Goal: Book appointment/travel/reservation

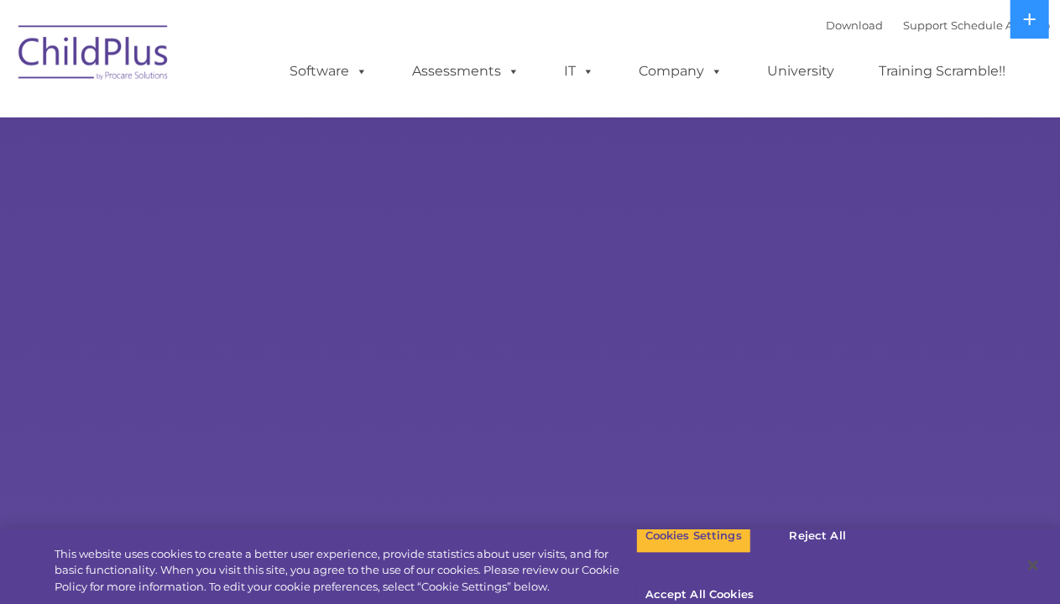
select select "MEDIUM"
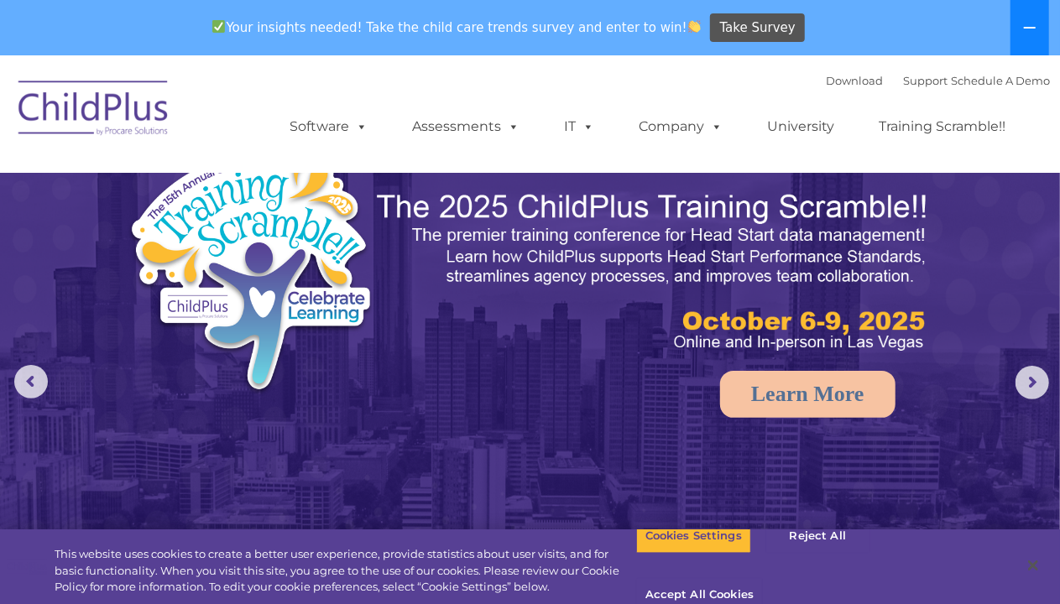
click at [1022, 29] on button at bounding box center [1029, 27] width 39 height 55
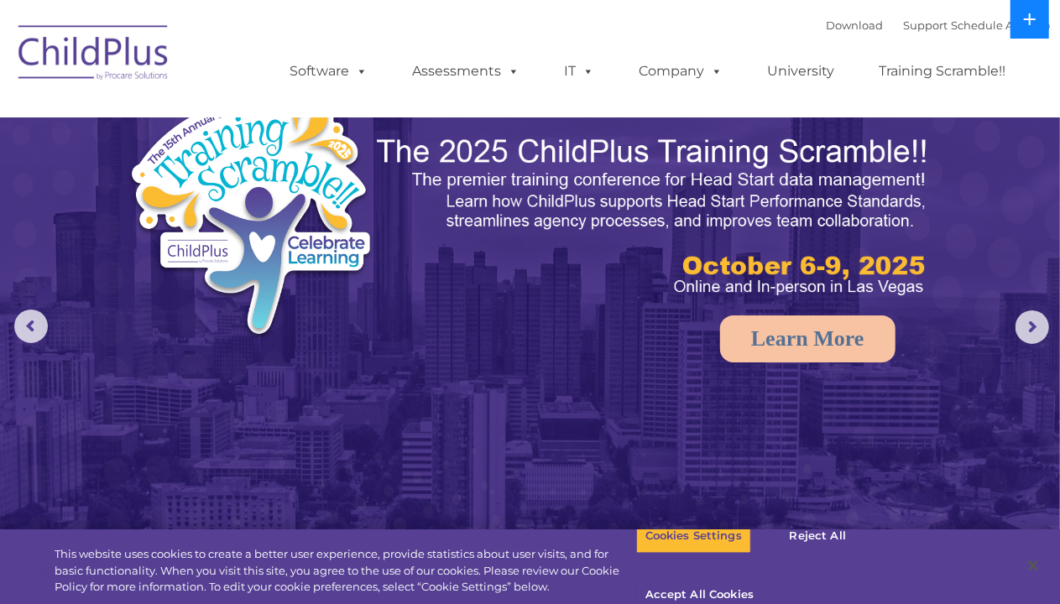
click at [1028, 25] on icon at bounding box center [1029, 19] width 13 height 13
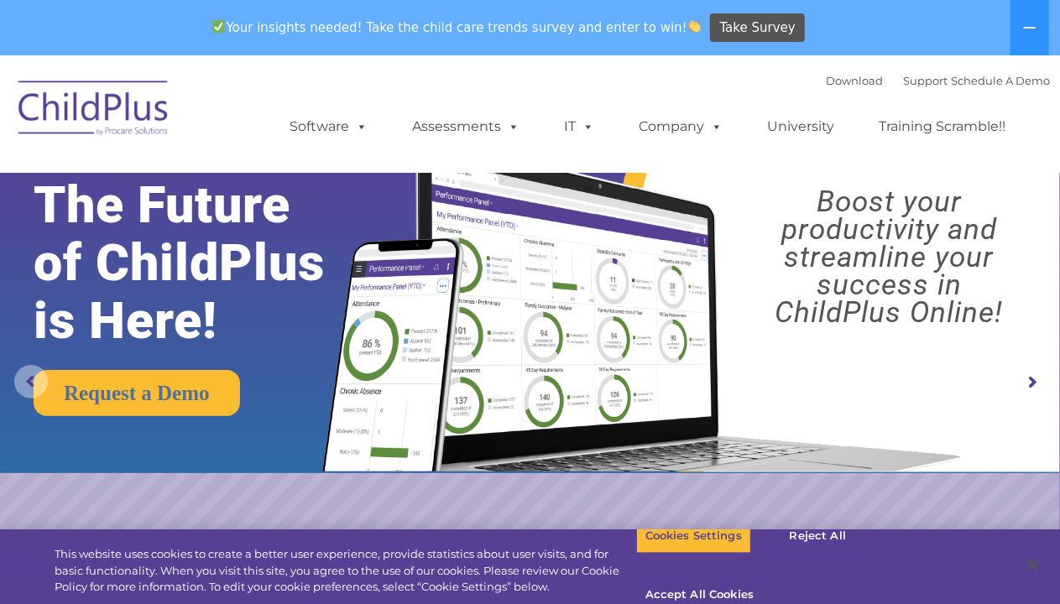
click at [18, 379] on rs-arrow at bounding box center [31, 382] width 34 height 34
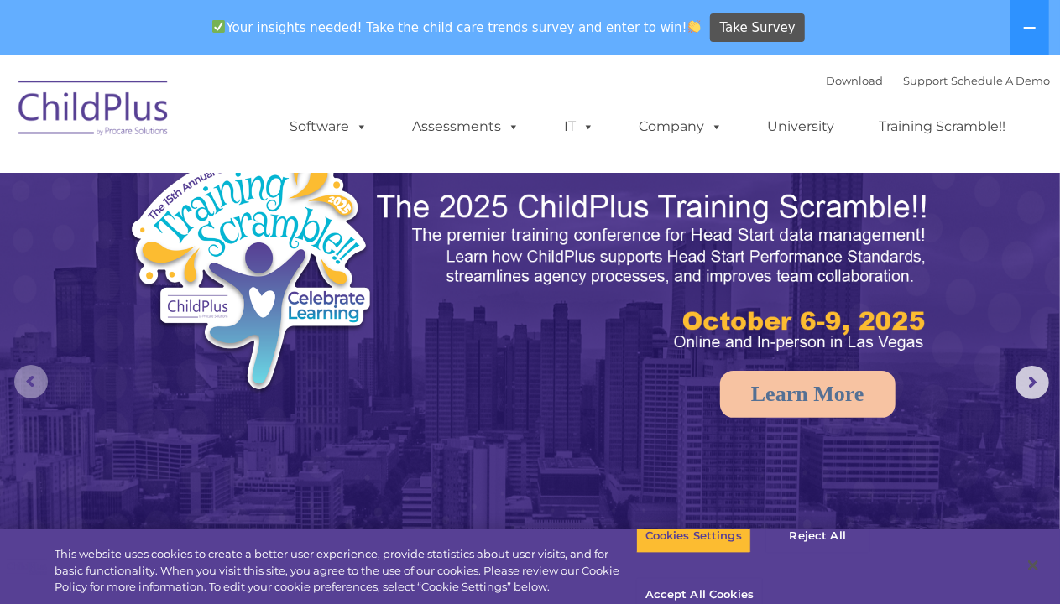
click at [28, 382] on rs-arrow at bounding box center [31, 382] width 34 height 34
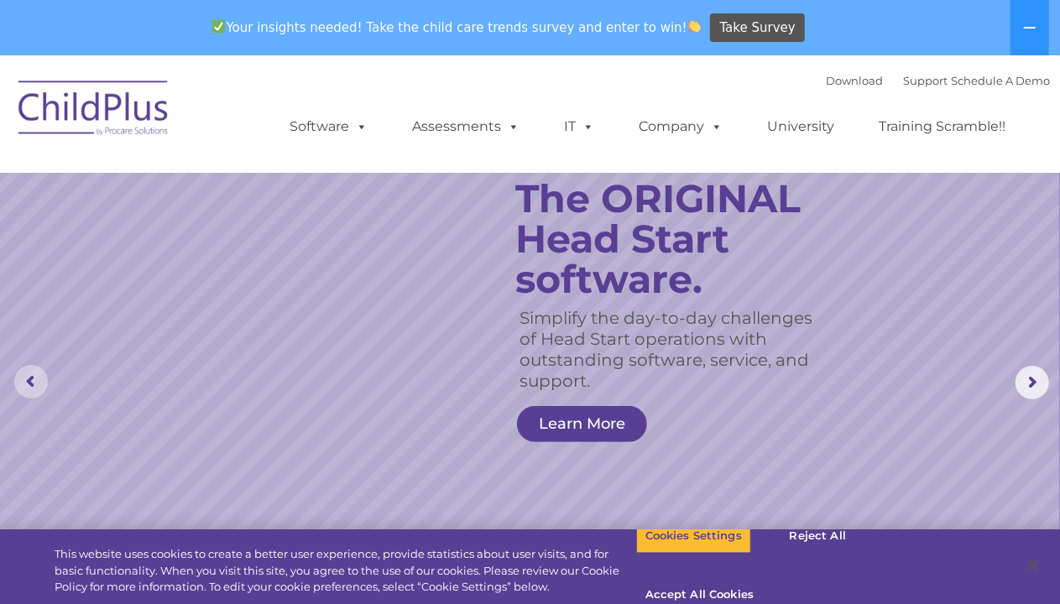
click at [38, 380] on rs-arrow at bounding box center [31, 382] width 34 height 34
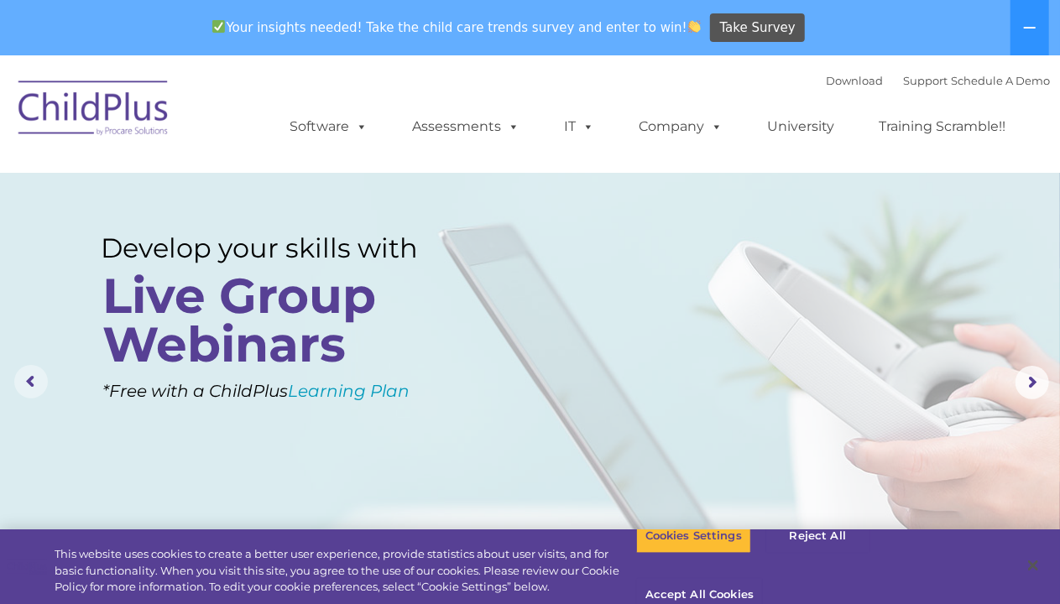
click at [38, 380] on rs-arrow at bounding box center [31, 382] width 34 height 34
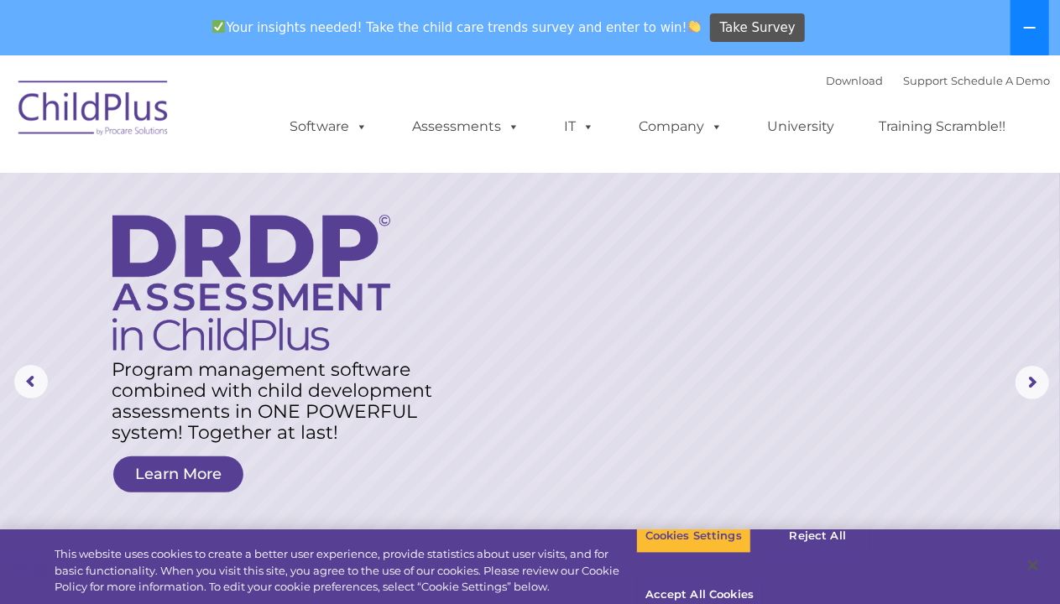
click at [1025, 25] on icon at bounding box center [1029, 27] width 13 height 13
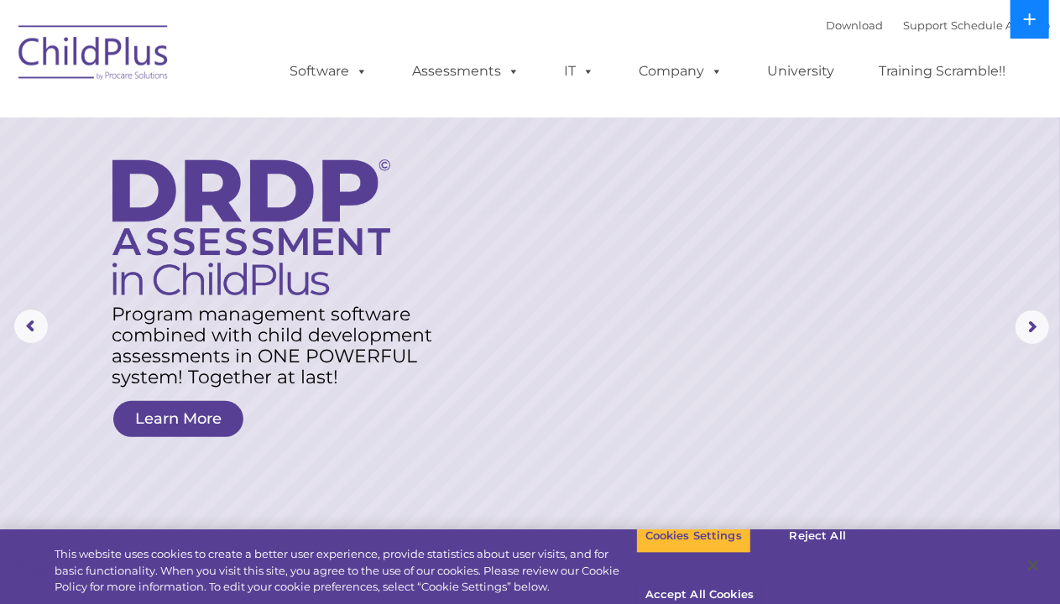
click at [1025, 25] on icon at bounding box center [1029, 19] width 13 height 13
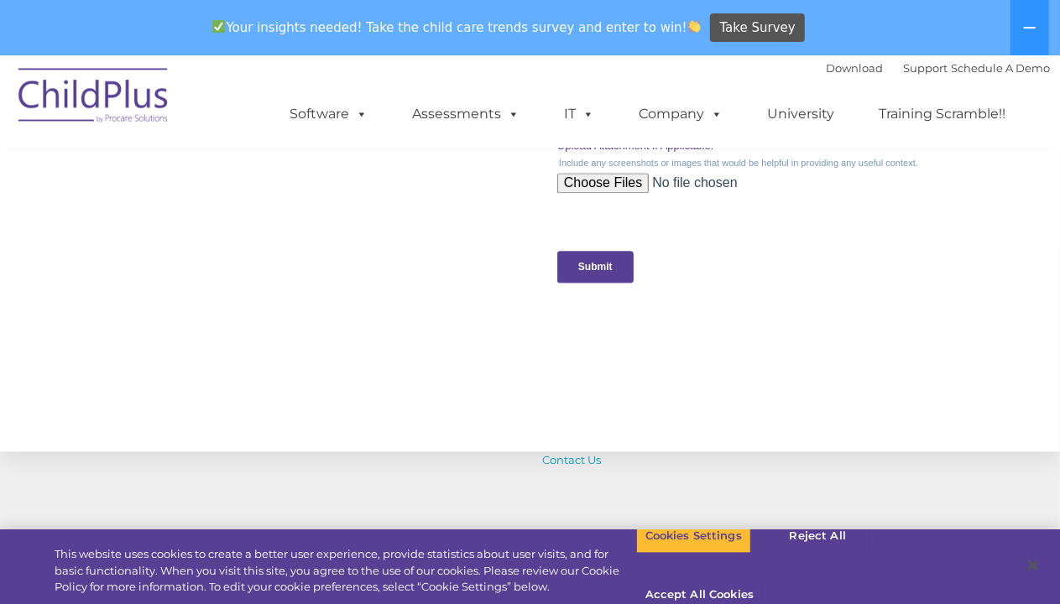
scroll to position [1946, 0]
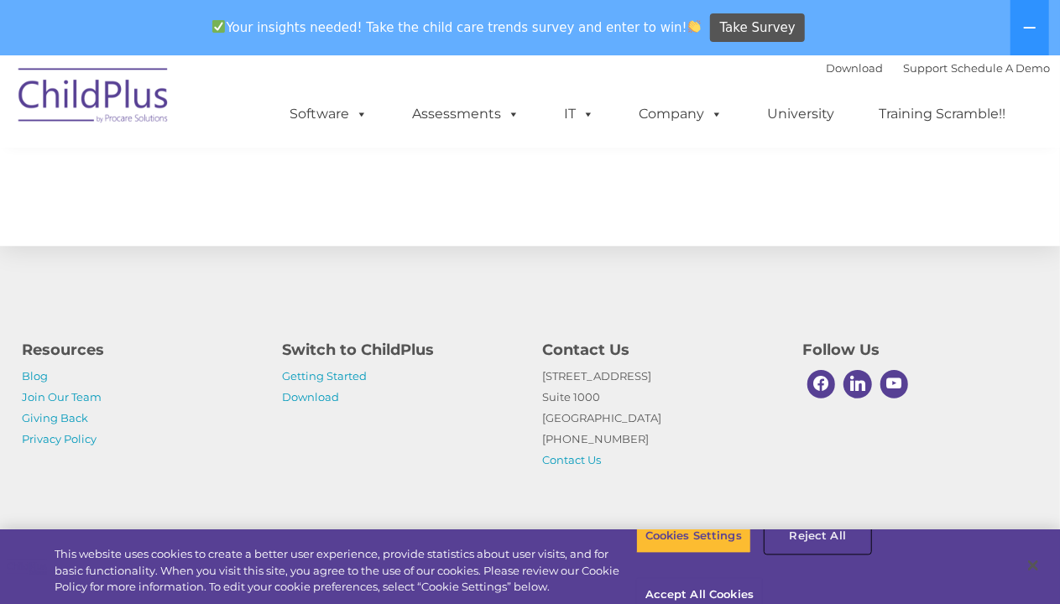
click at [808, 554] on button "Reject All" at bounding box center [817, 536] width 105 height 35
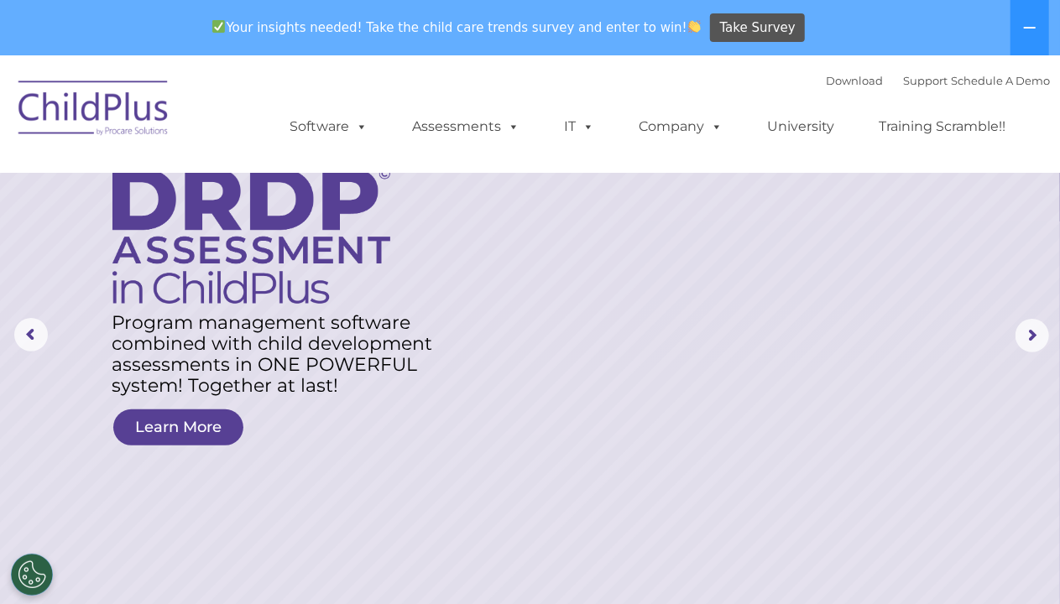
scroll to position [0, 0]
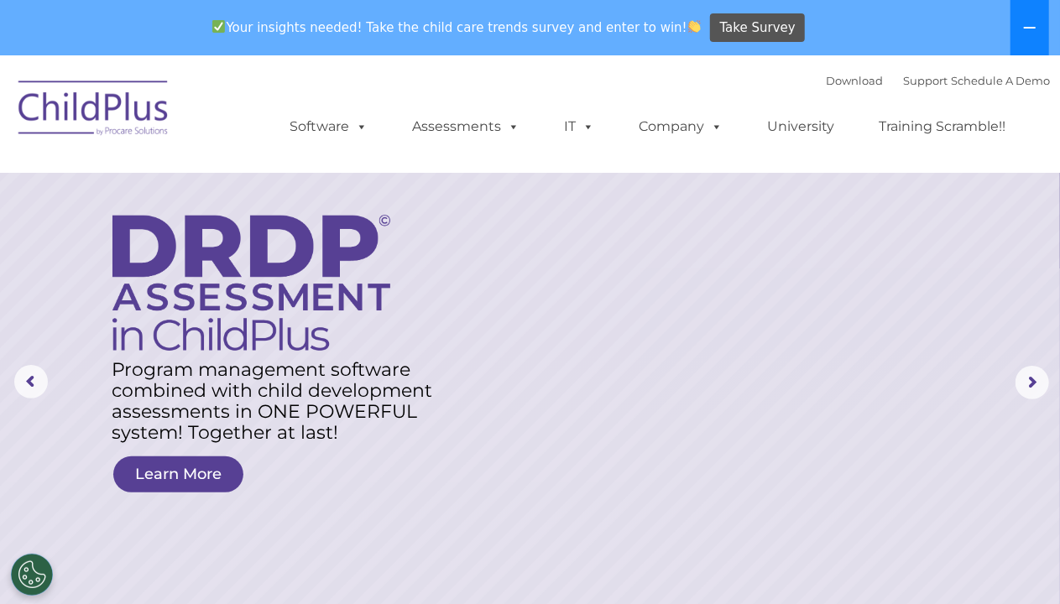
click at [1025, 27] on icon at bounding box center [1030, 28] width 12 height 2
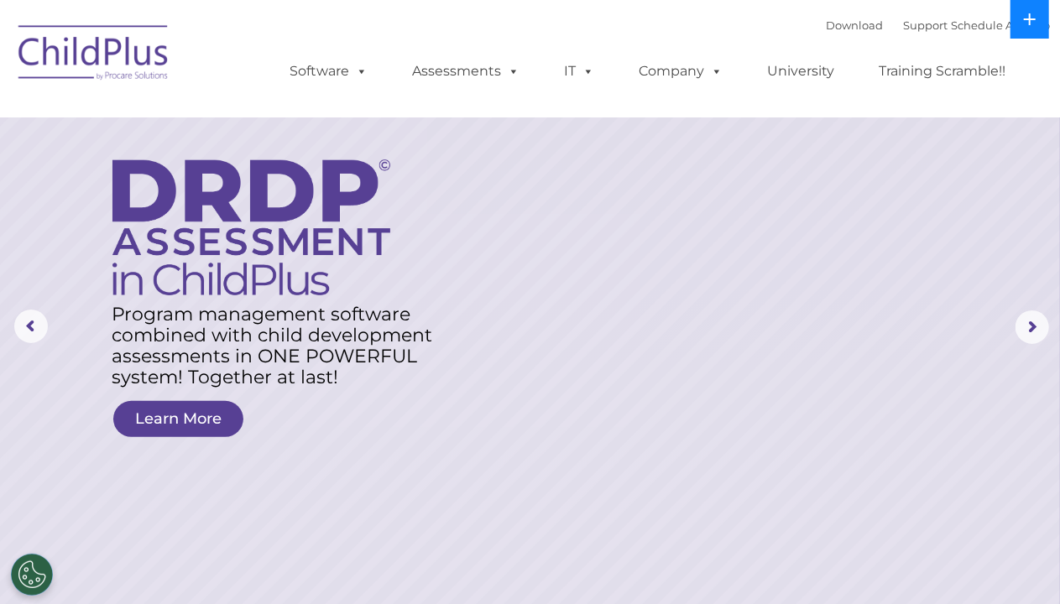
click at [1023, 17] on icon at bounding box center [1029, 19] width 13 height 13
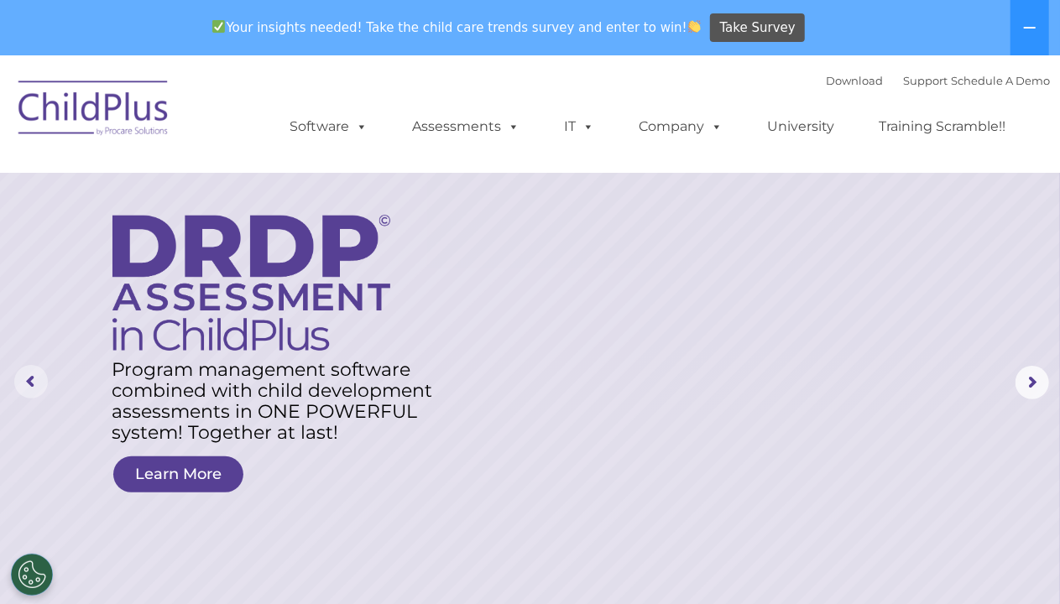
click at [32, 378] on rs-arrow at bounding box center [31, 382] width 34 height 34
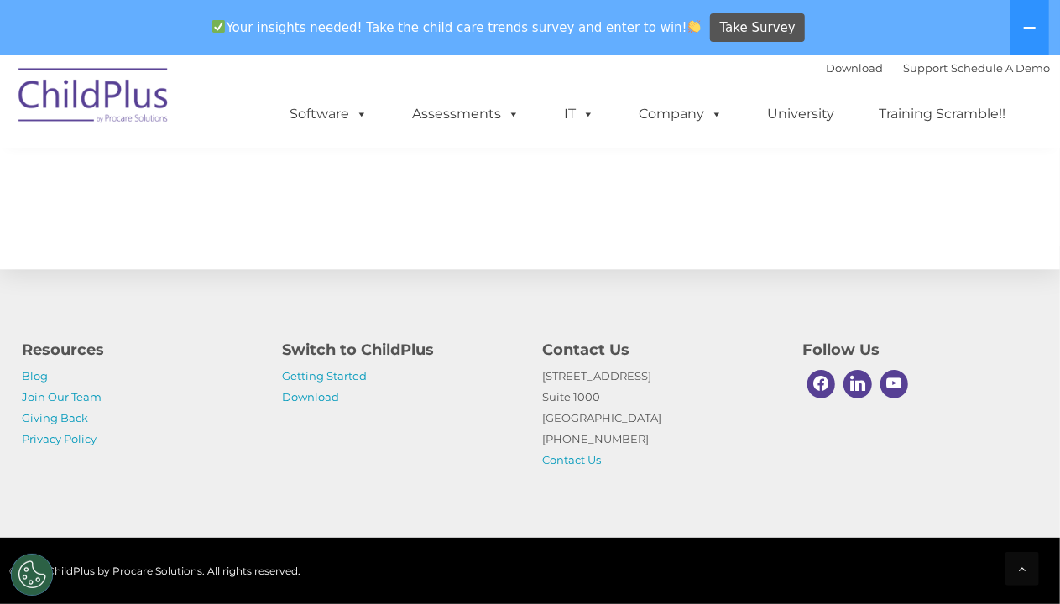
scroll to position [1946, 0]
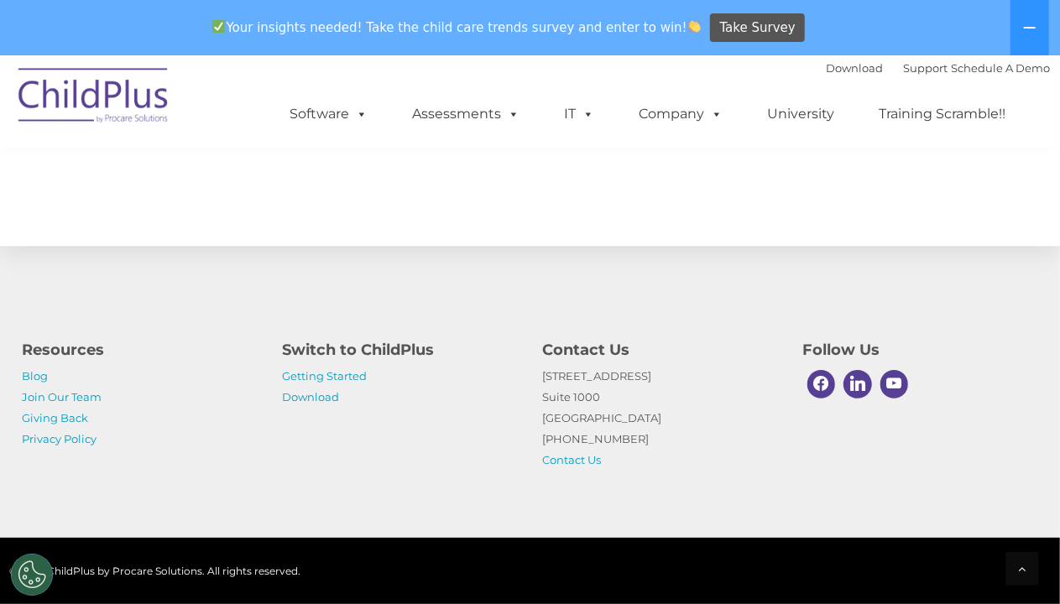
click at [225, 28] on img at bounding box center [218, 26] width 13 height 13
click at [484, 462] on div "Resources Blog Join Our Team Giving Back Privacy Policy Switch to ChildPlus Get…" at bounding box center [530, 400] width 1041 height 141
click at [1036, 29] on icon at bounding box center [1029, 27] width 13 height 13
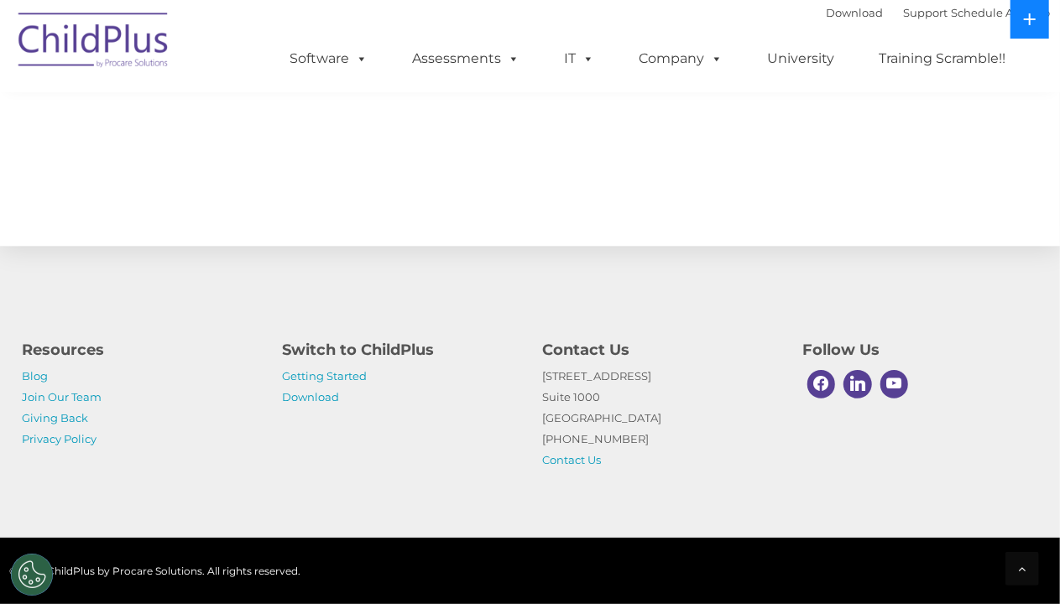
scroll to position [1891, 0]
click at [596, 564] on div "© 2025 ChildPlus by Procare Solutions. All rights reserved." at bounding box center [530, 570] width 1041 height 25
click at [712, 594] on div "© 2025 ChildPlus by Procare Solutions. All rights reserved." at bounding box center [530, 571] width 1060 height 66
click at [1029, 13] on icon at bounding box center [1029, 19] width 13 height 13
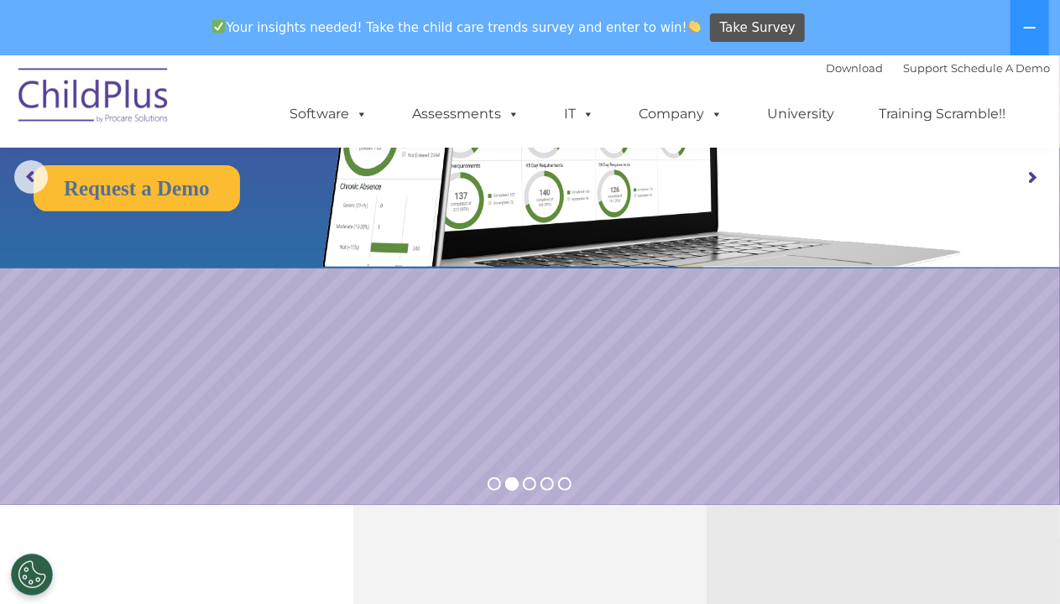
scroll to position [0, 0]
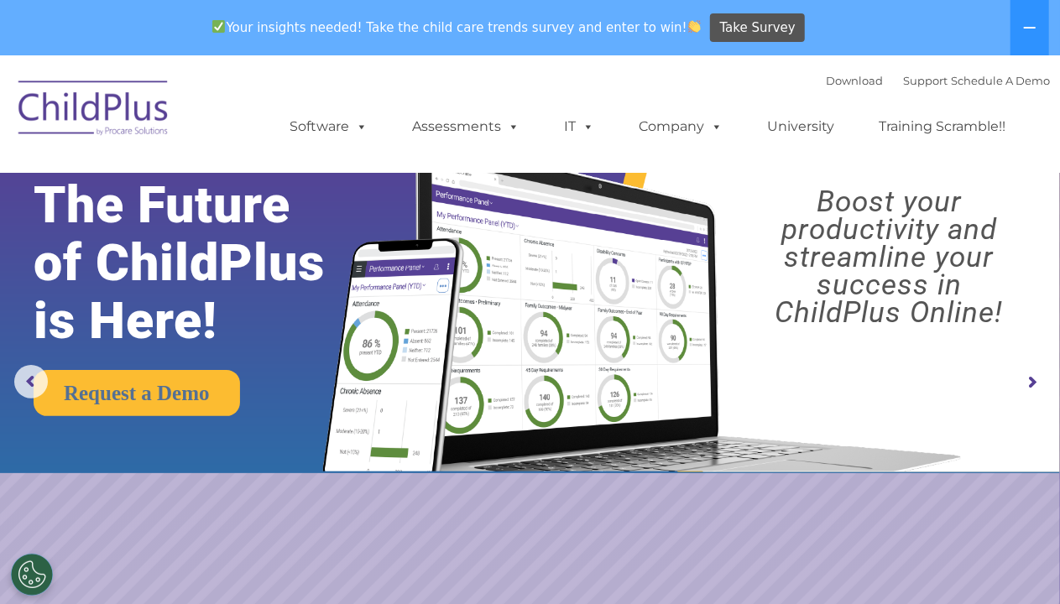
click at [71, 101] on img at bounding box center [94, 111] width 168 height 84
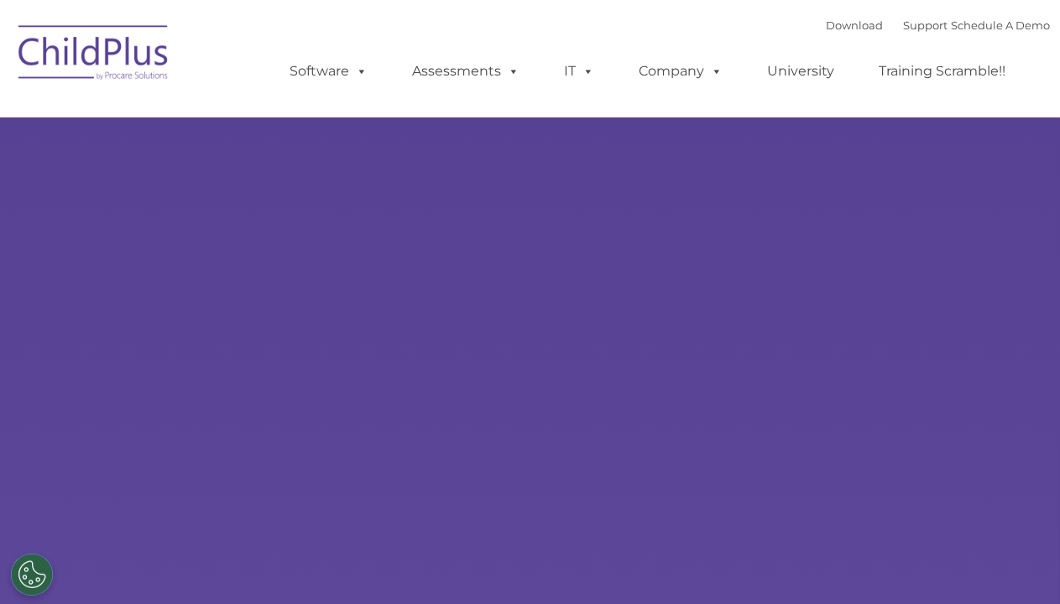
select select "MEDIUM"
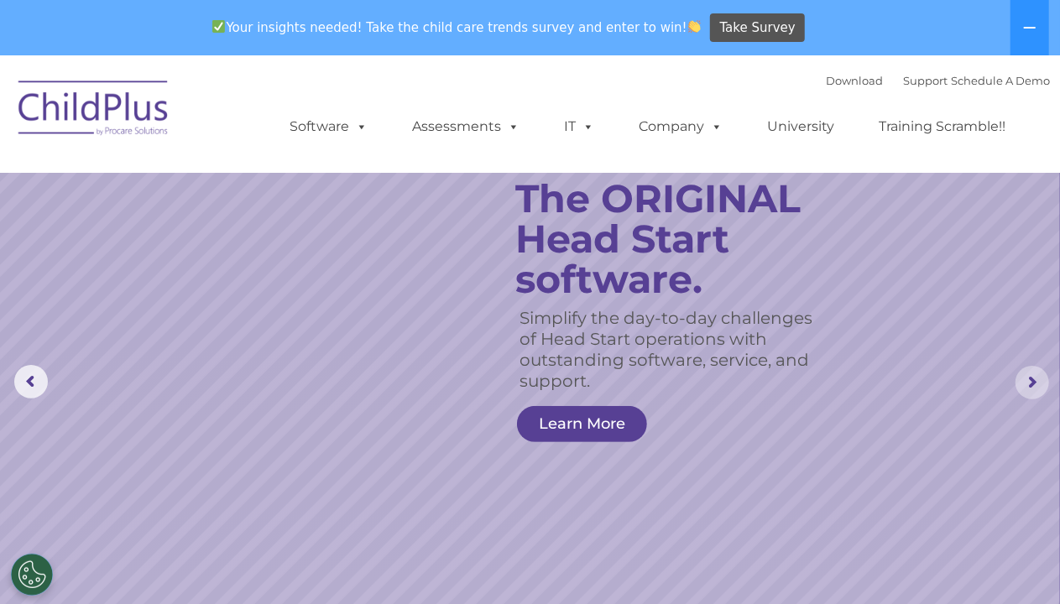
click at [1038, 378] on rs-arrow at bounding box center [1032, 383] width 34 height 34
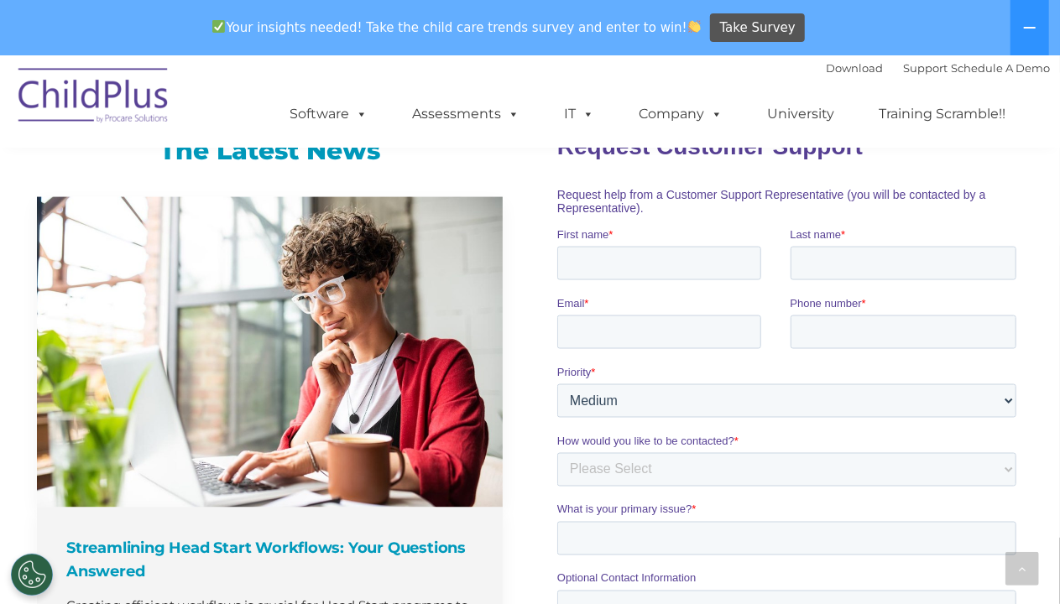
scroll to position [1129, 0]
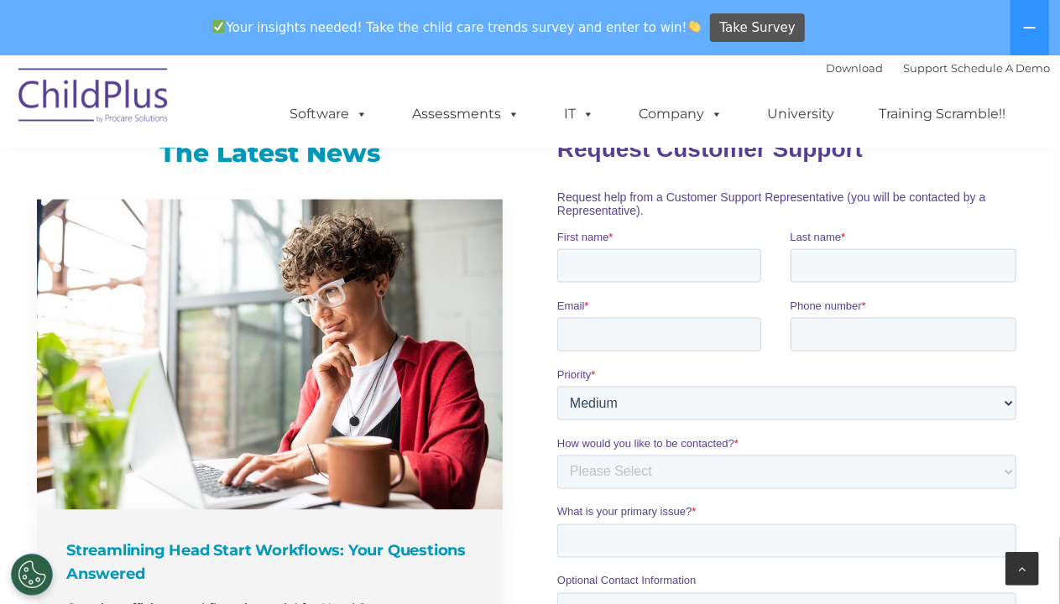
click at [1021, 567] on icon at bounding box center [1023, 569] width 8 height 12
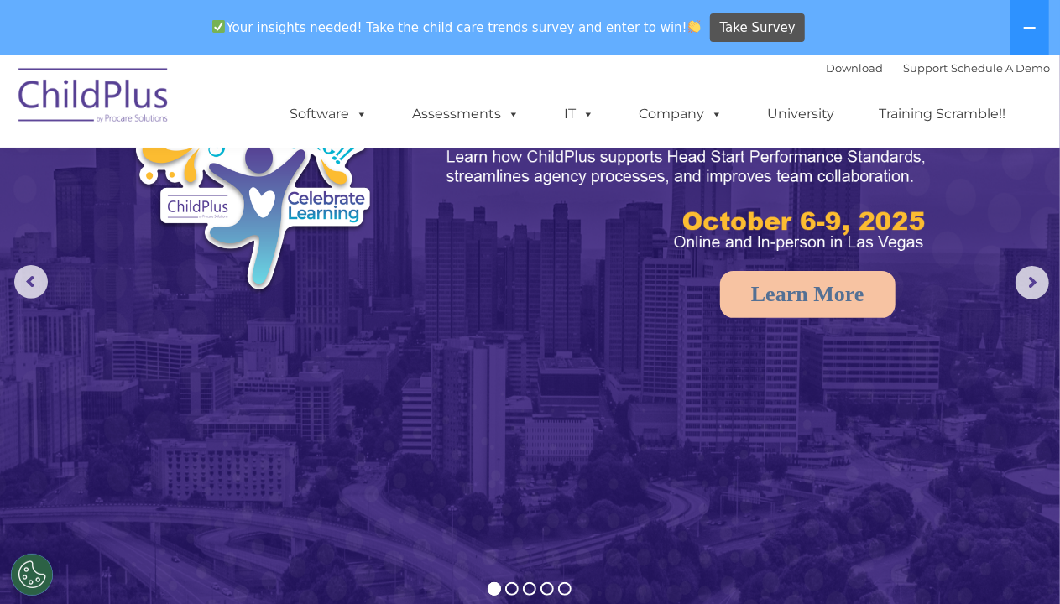
scroll to position [0, 0]
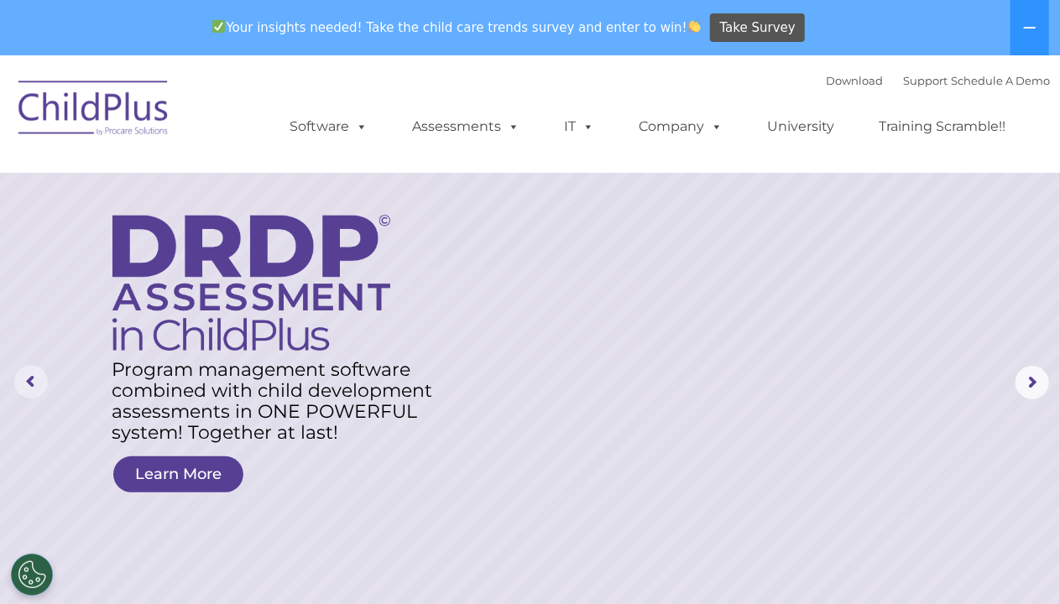
click at [26, 375] on rs-arrow at bounding box center [31, 382] width 34 height 34
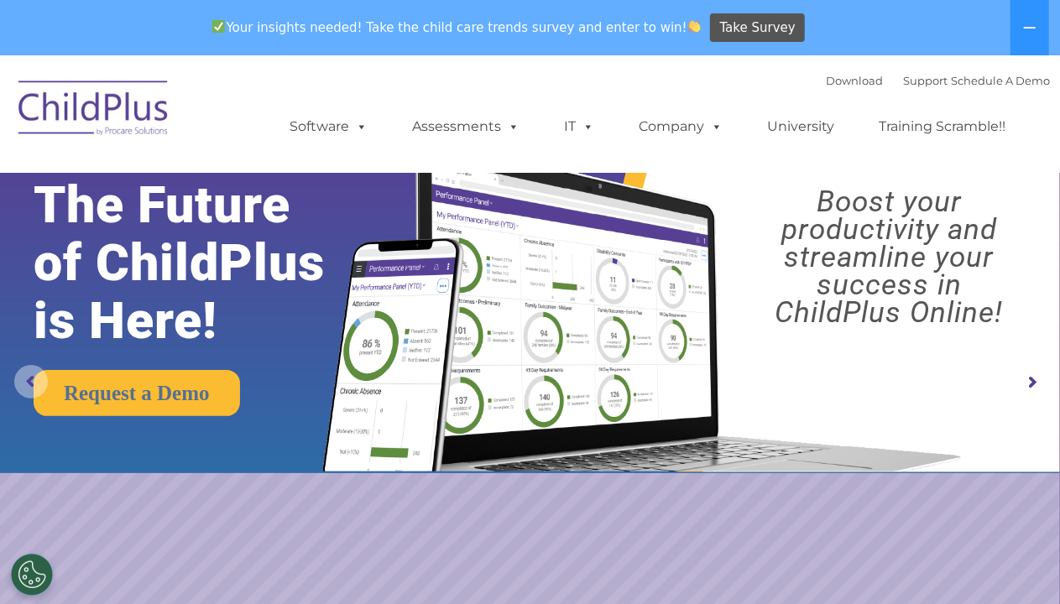
click at [26, 375] on rs-arrow at bounding box center [31, 382] width 34 height 34
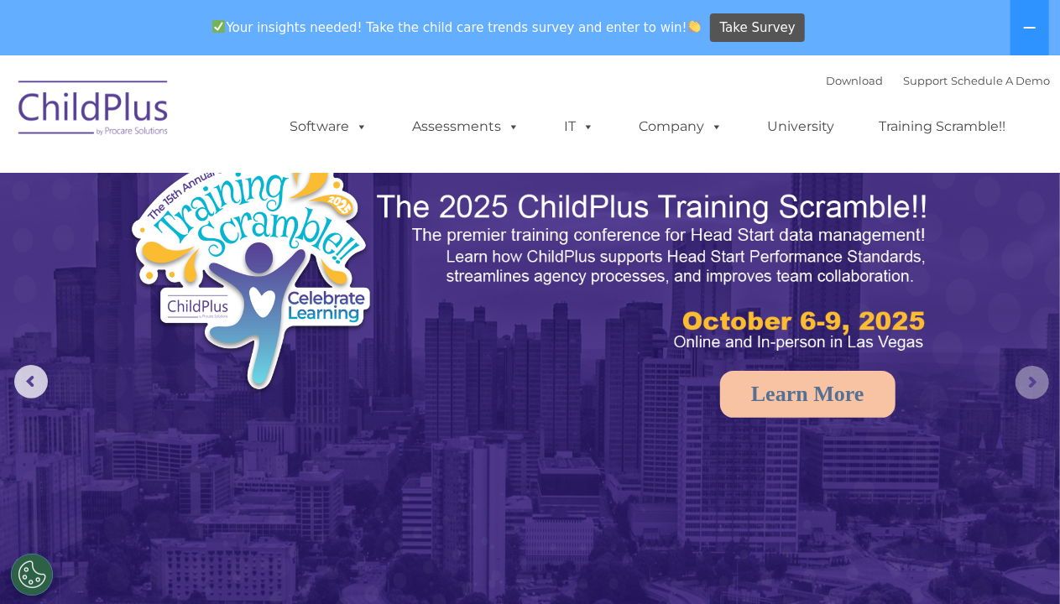
click at [1032, 382] on rs-arrow at bounding box center [1032, 383] width 34 height 34
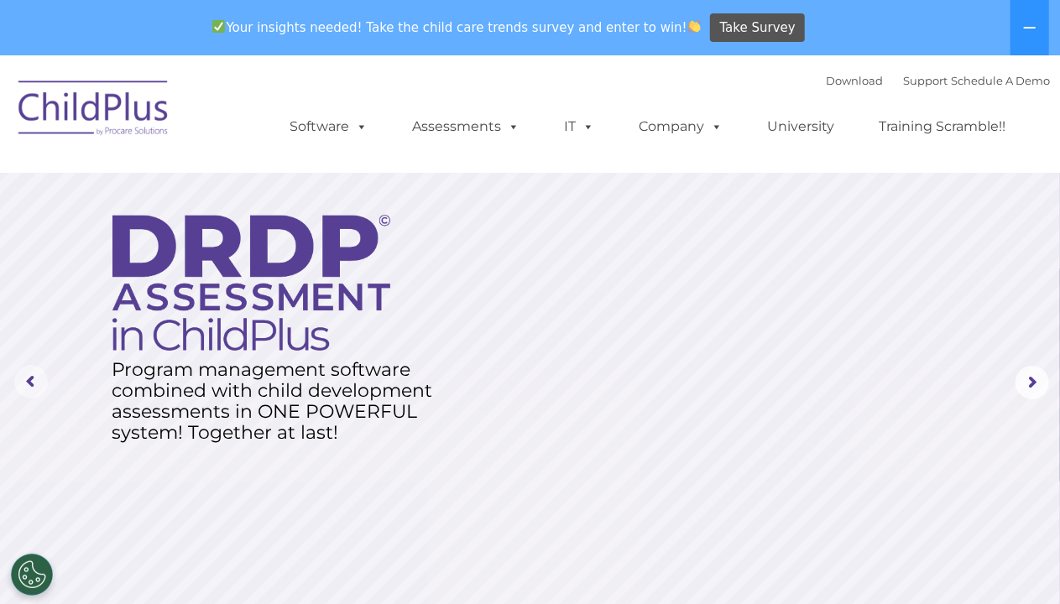
click at [23, 386] on rs-arrow at bounding box center [31, 382] width 34 height 34
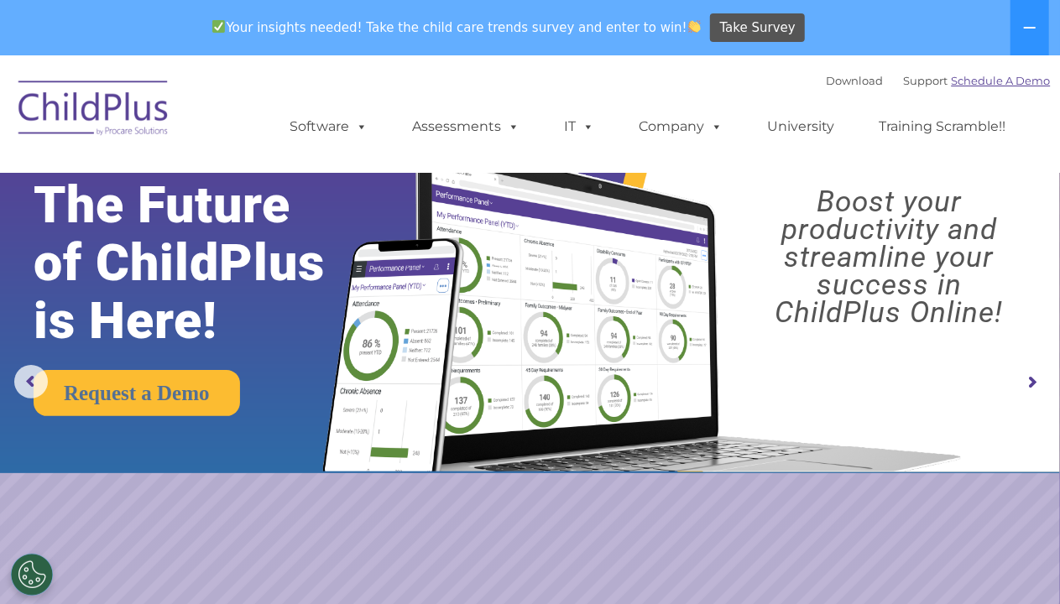
click at [1019, 82] on link "Schedule A Demo" at bounding box center [1001, 80] width 99 height 13
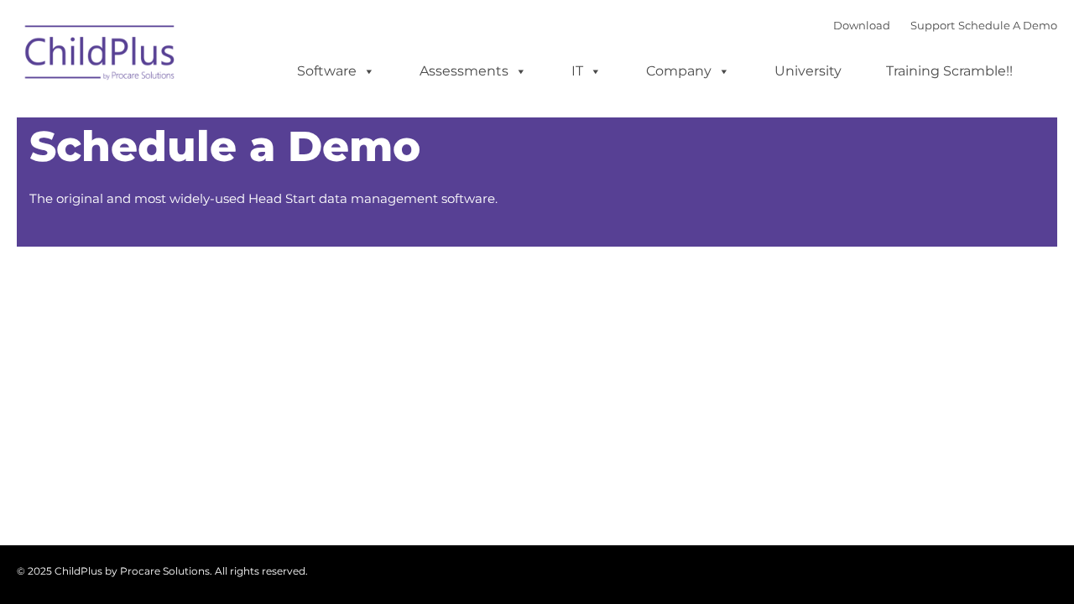
type input ""
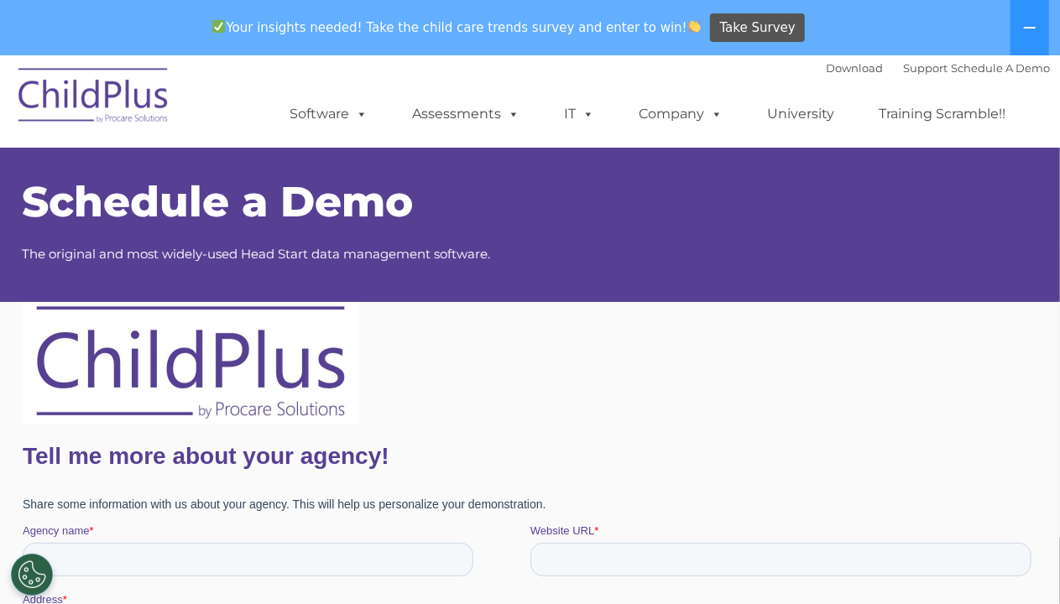
click at [142, 112] on img at bounding box center [94, 98] width 168 height 84
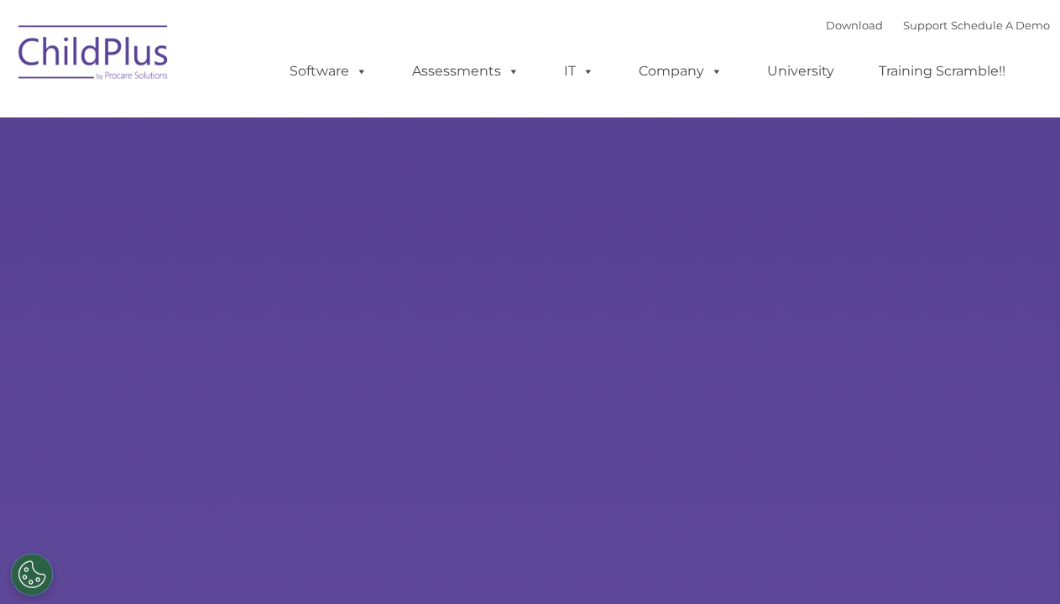
select select "MEDIUM"
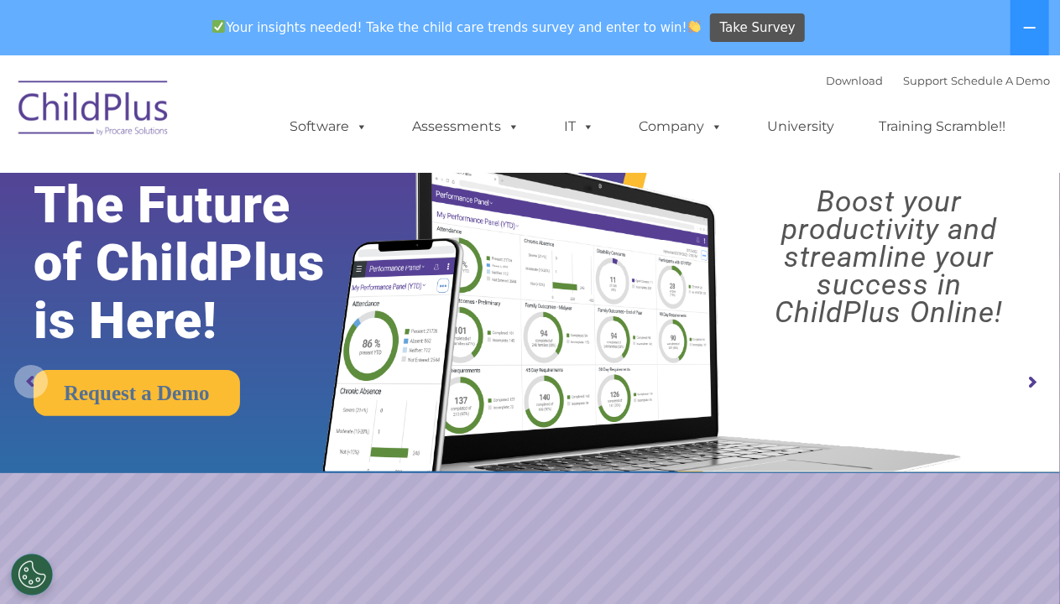
click at [18, 378] on rs-arrow at bounding box center [31, 382] width 34 height 34
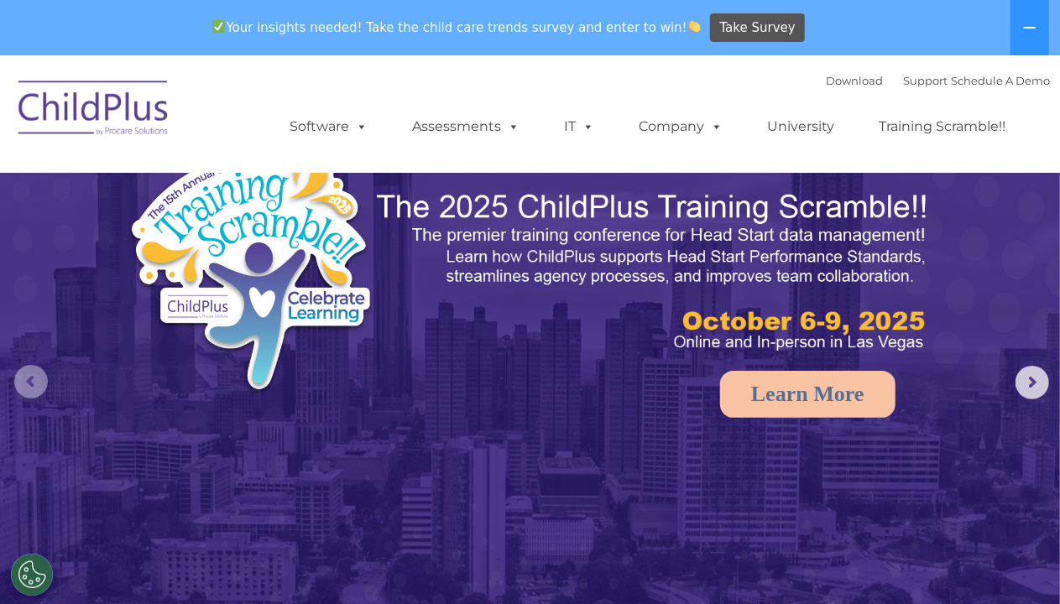
click at [18, 378] on rs-arrow at bounding box center [31, 382] width 34 height 34
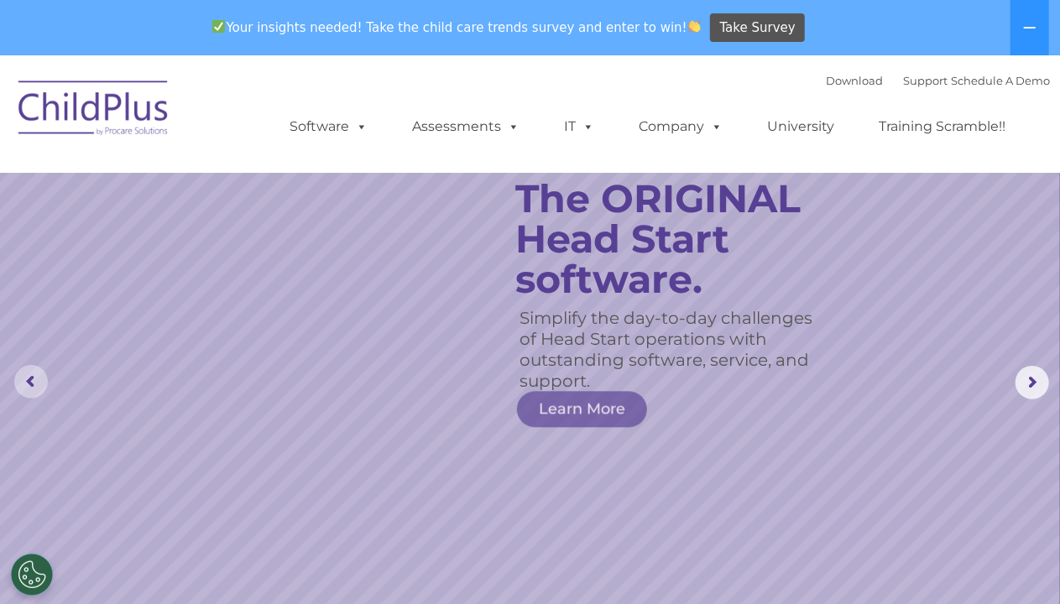
click at [18, 378] on rs-arrow at bounding box center [31, 382] width 34 height 34
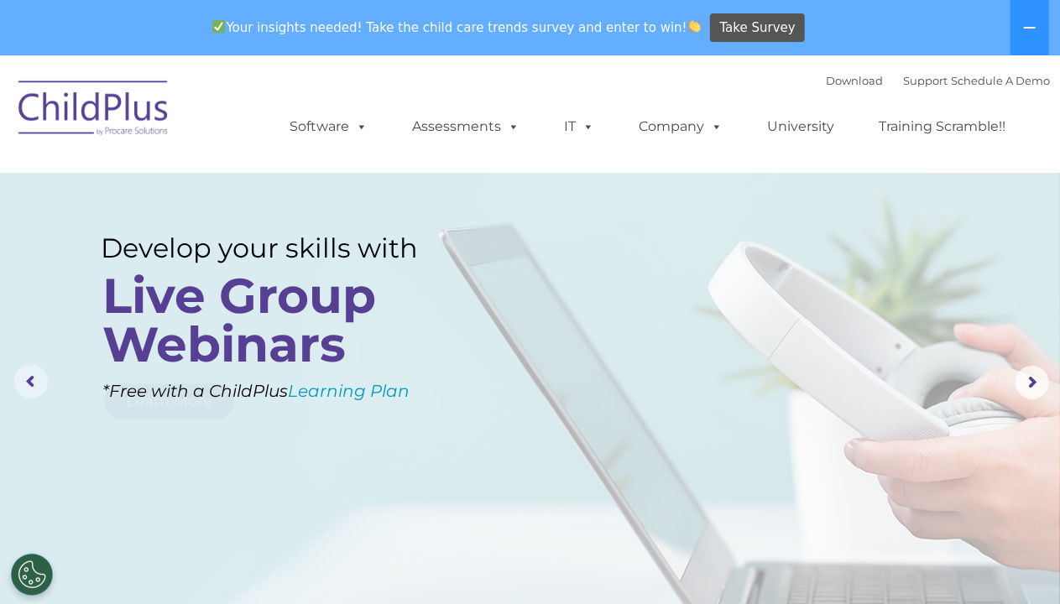
click at [18, 378] on rs-arrow at bounding box center [31, 382] width 34 height 34
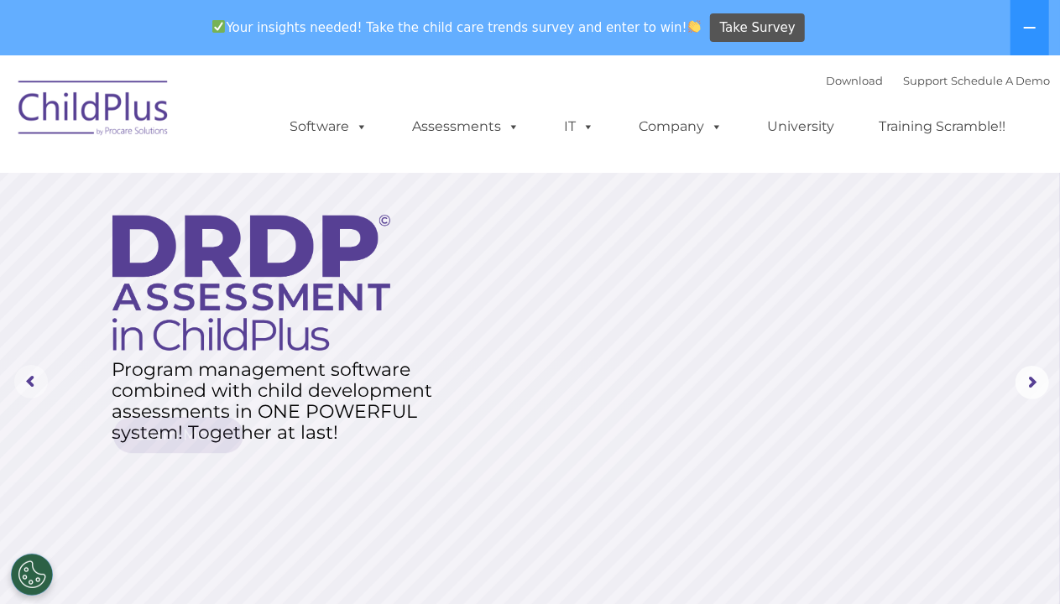
click at [30, 379] on rs-arrow at bounding box center [31, 382] width 34 height 34
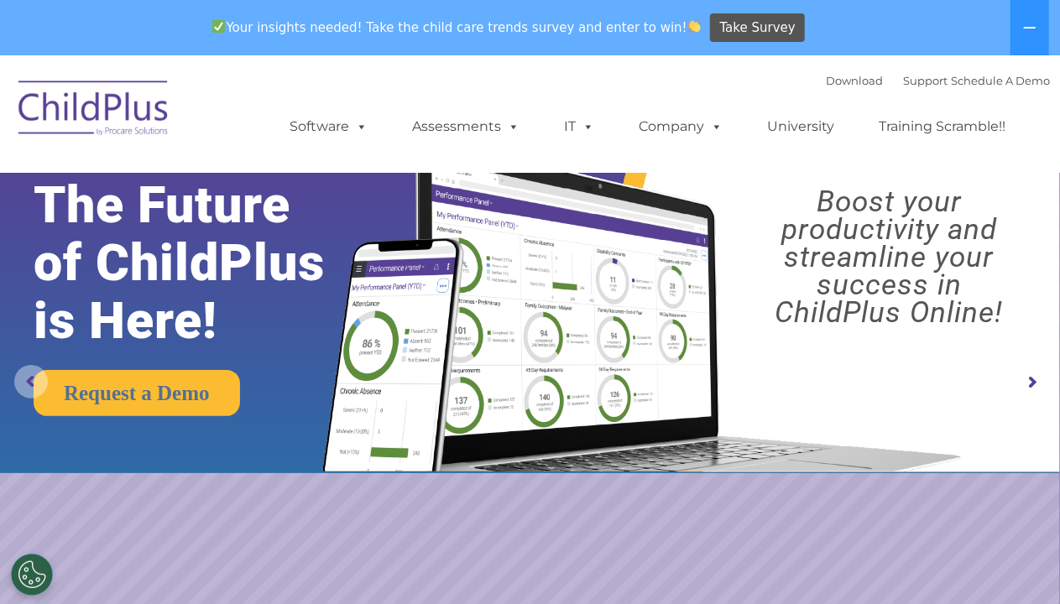
click at [30, 379] on rs-arrow at bounding box center [31, 382] width 34 height 34
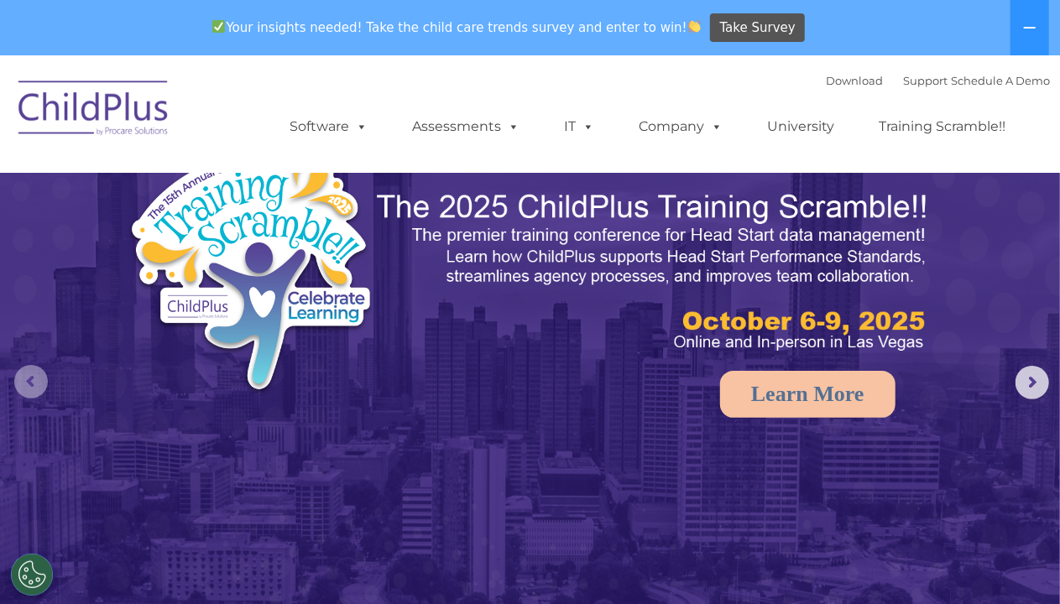
click at [30, 379] on rs-arrow at bounding box center [31, 382] width 34 height 34
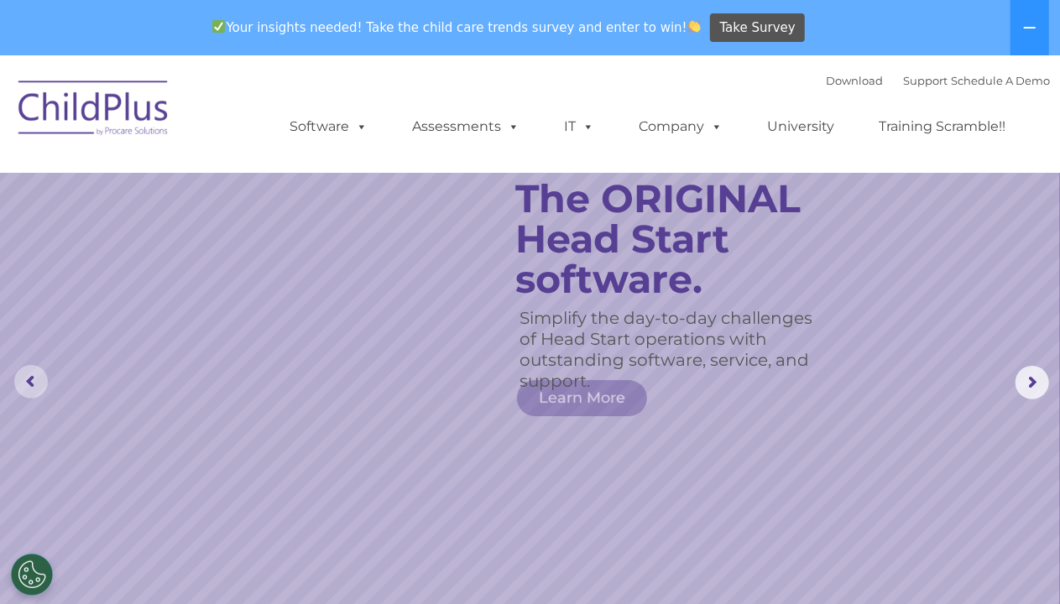
click at [30, 379] on rs-arrow at bounding box center [31, 382] width 34 height 34
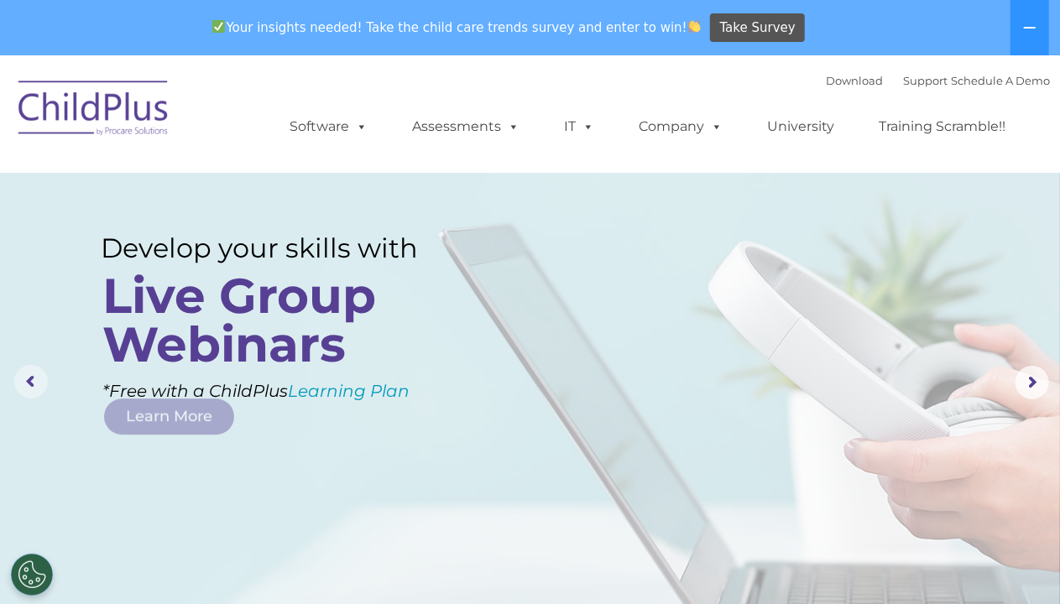
click at [30, 379] on rs-arrow at bounding box center [31, 382] width 34 height 34
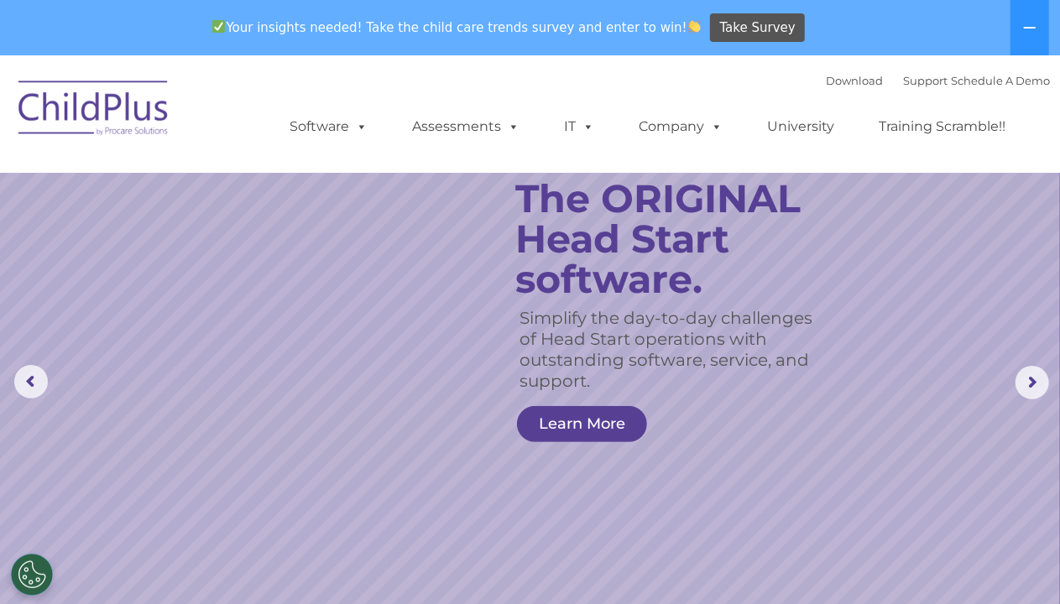
click at [765, 181] on rs-layer "The ORIGINAL Head Start software." at bounding box center [680, 239] width 331 height 121
